Goal: Task Accomplishment & Management: Manage account settings

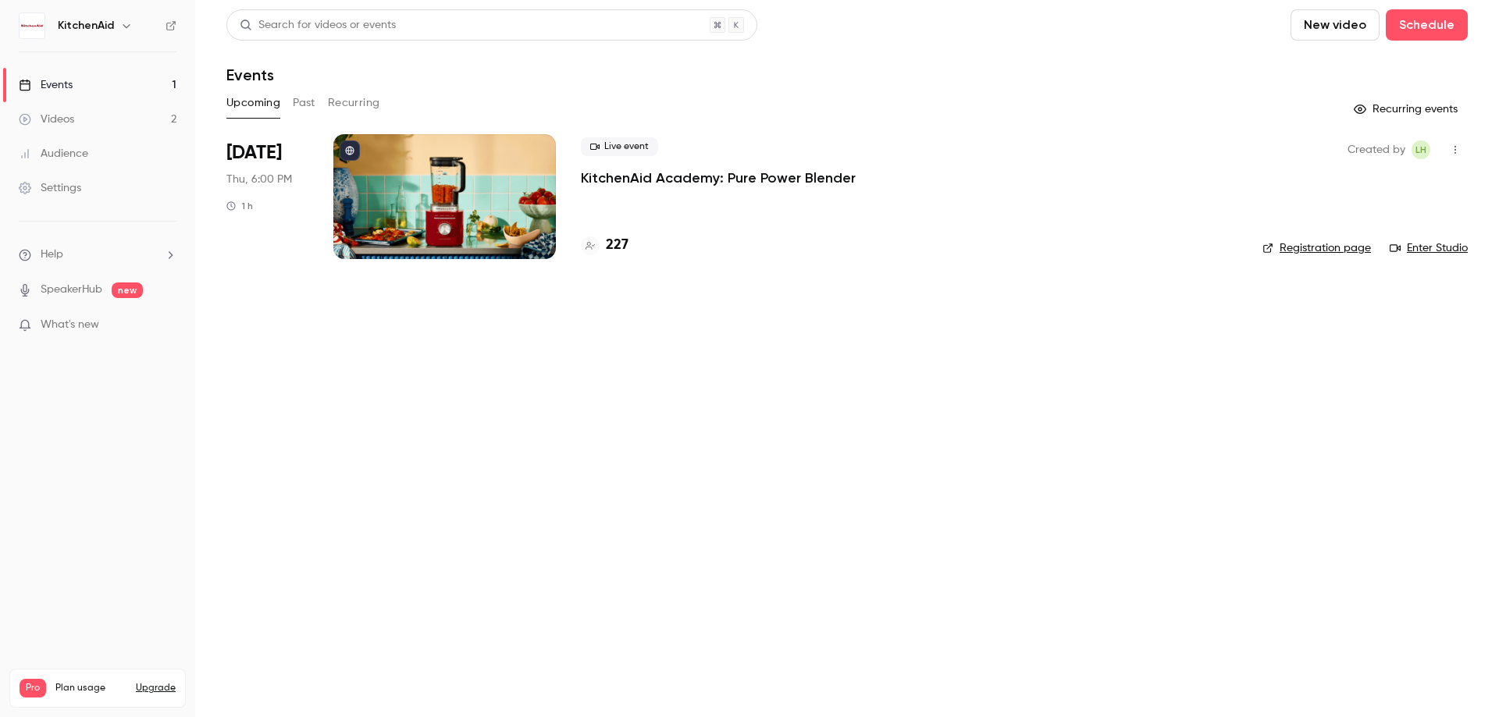
click at [717, 179] on p "KitchenAid Academy: Pure Power Blender" at bounding box center [718, 178] width 275 height 19
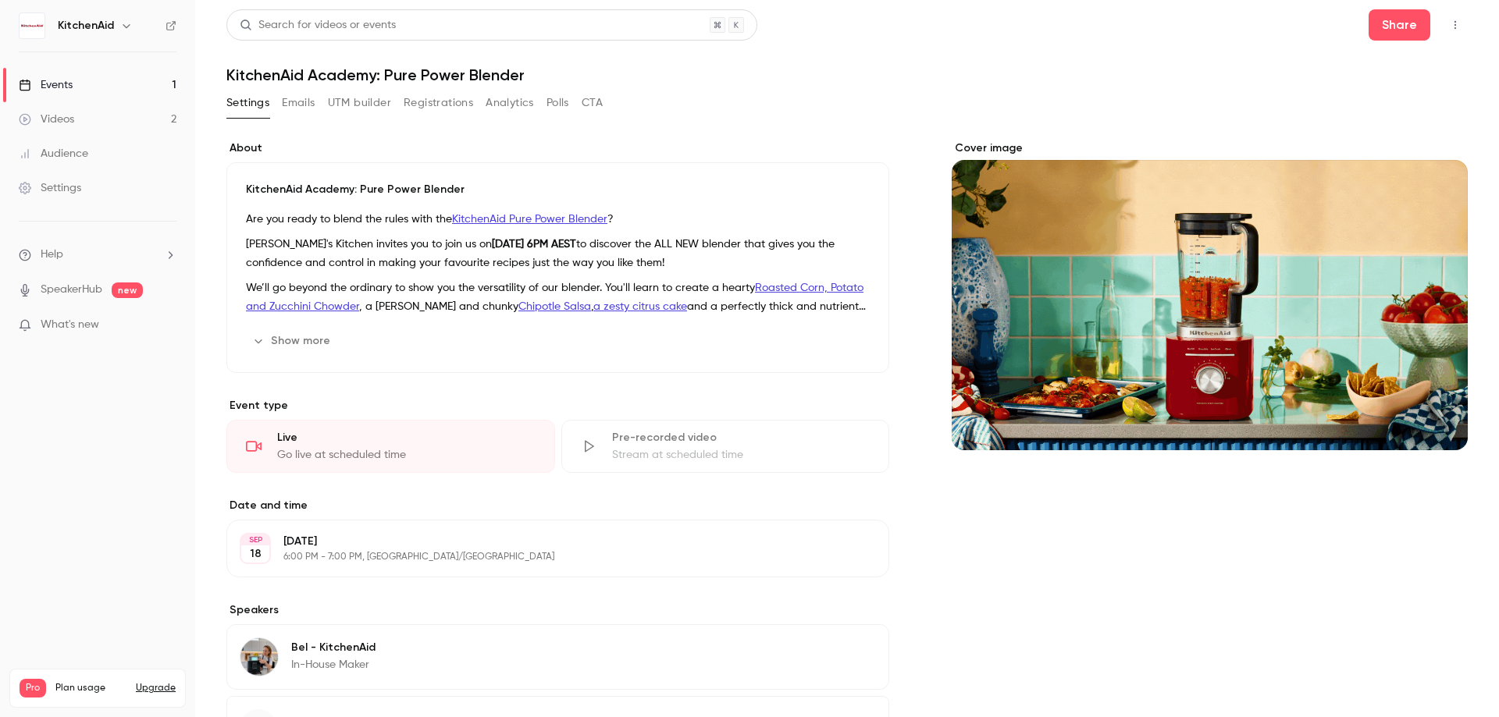
click at [299, 114] on button "Emails" at bounding box center [298, 103] width 33 height 25
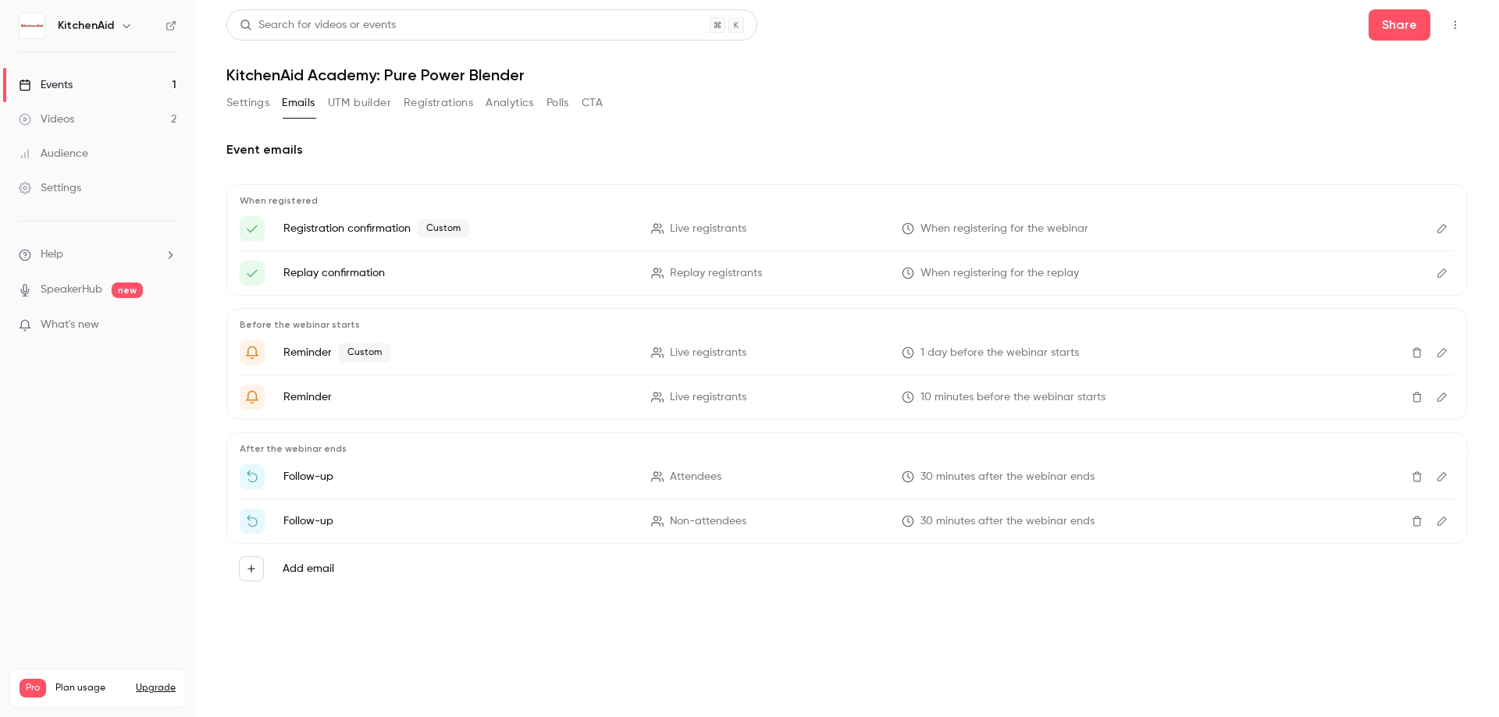
click at [255, 100] on button "Settings" at bounding box center [247, 103] width 43 height 25
